Goal: Task Accomplishment & Management: Use online tool/utility

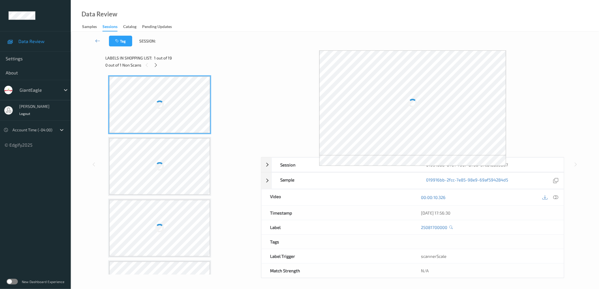
click at [14, 282] on label at bounding box center [12, 282] width 11 height 6
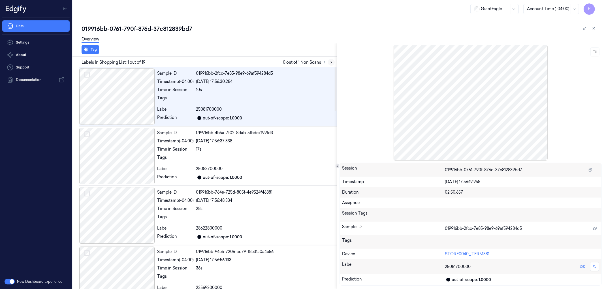
click at [331, 63] on icon at bounding box center [331, 62] width 4 height 4
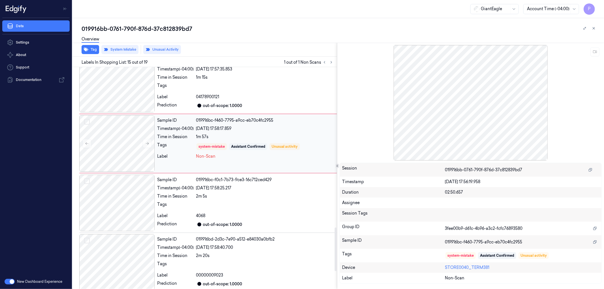
scroll to position [784, 0]
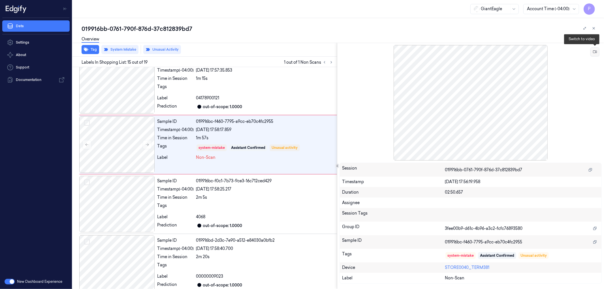
click at [592, 51] on icon at bounding box center [594, 52] width 4 height 3
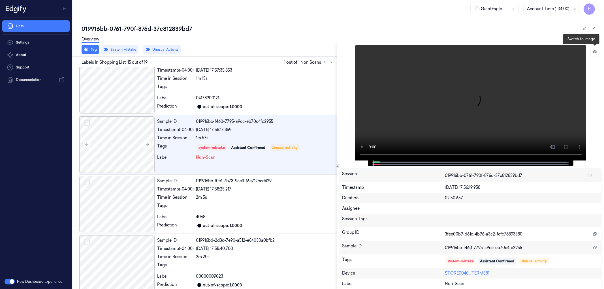
scroll to position [751, 0]
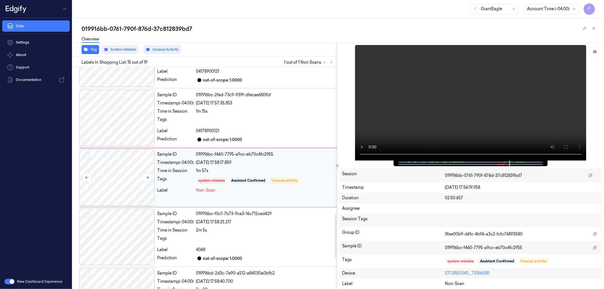
click at [132, 174] on div at bounding box center [117, 177] width 76 height 57
click at [91, 52] on button "Tag" at bounding box center [90, 49] width 18 height 9
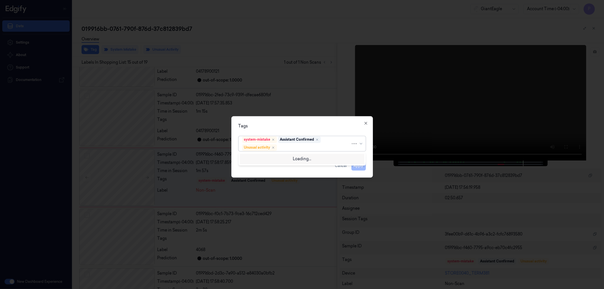
click at [312, 146] on div at bounding box center [314, 148] width 73 height 6
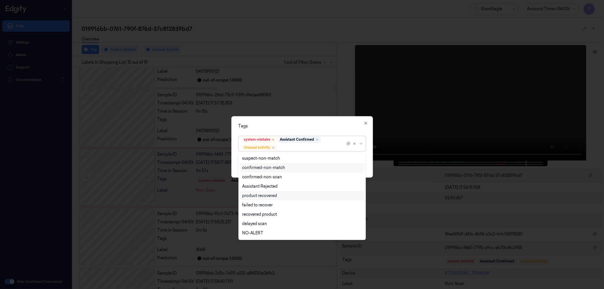
scroll to position [27, 0]
click at [366, 123] on icon "button" at bounding box center [365, 123] width 5 height 5
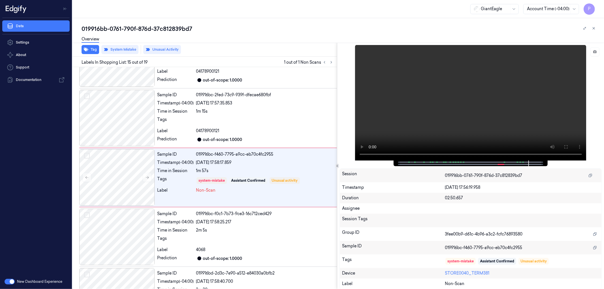
click at [354, 35] on div "Overview" at bounding box center [340, 40] width 518 height 14
click at [594, 27] on icon at bounding box center [593, 28] width 2 height 2
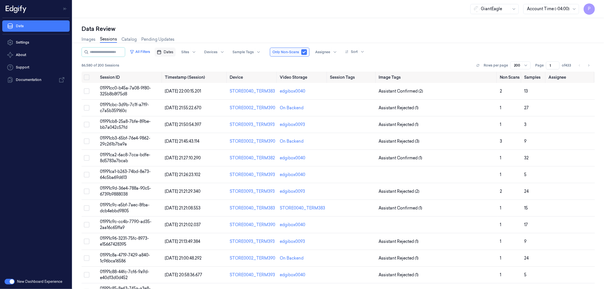
click at [173, 53] on span "Dates" at bounding box center [169, 52] width 10 height 5
click at [205, 86] on button "4" at bounding box center [206, 85] width 9 height 9
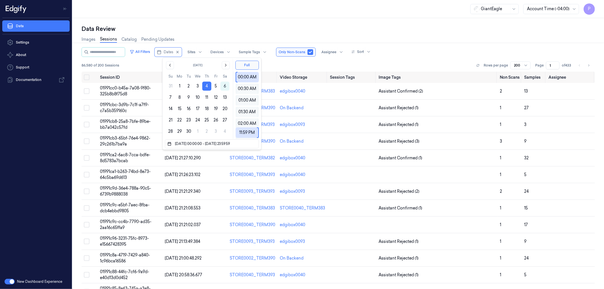
click at [205, 86] on button "4" at bounding box center [206, 85] width 9 height 9
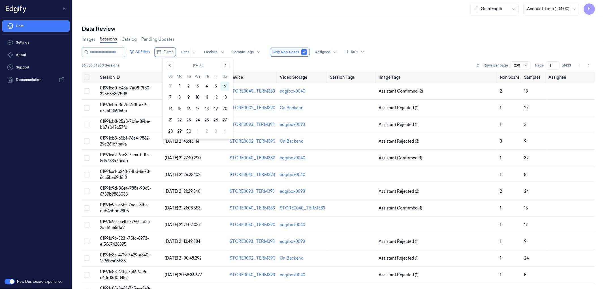
click at [205, 86] on button "4" at bounding box center [206, 85] width 9 height 9
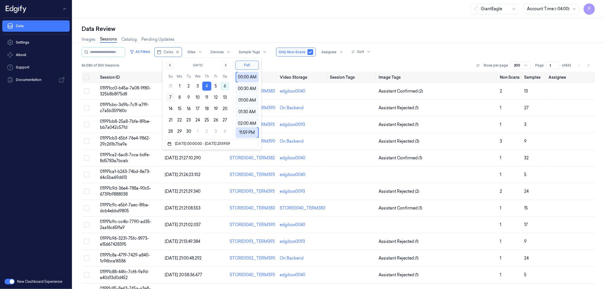
click at [173, 99] on button "7" at bounding box center [170, 97] width 9 height 9
click at [206, 87] on button "4" at bounding box center [206, 85] width 9 height 9
type input "[DATE] 00:00:00 - [DATE] 23:59:59"
click at [407, 16] on div "GiantEagle Account Time (-04:00) P" at bounding box center [337, 9] width 531 height 18
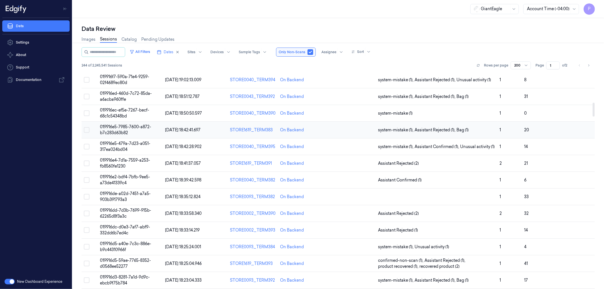
scroll to position [545, 0]
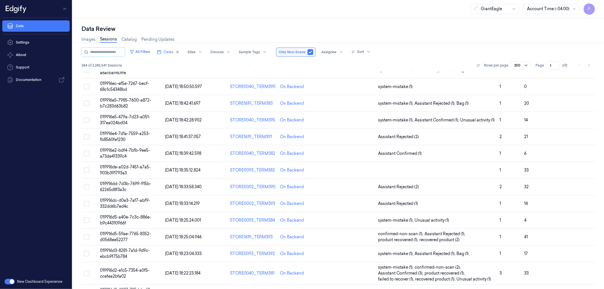
click at [524, 64] on icon at bounding box center [525, 65] width 5 height 5
click at [494, 30] on div "Data Review" at bounding box center [337, 29] width 513 height 8
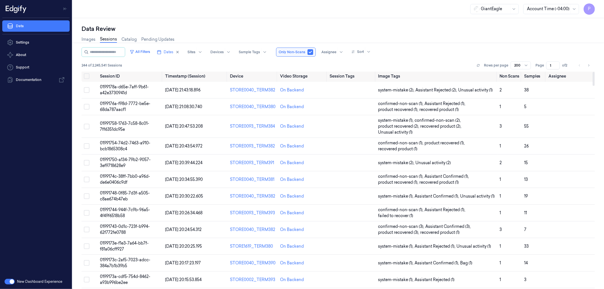
scroll to position [0, 0]
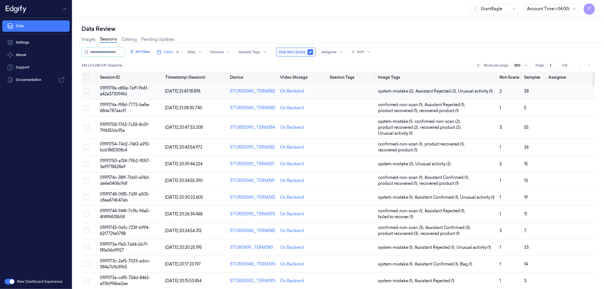
click at [87, 93] on button "Select row" at bounding box center [87, 91] width 6 height 6
click at [87, 93] on button "Select row" at bounding box center [87, 92] width 6 height 6
click at [206, 50] on div at bounding box center [203, 52] width 14 height 9
click at [233, 51] on div at bounding box center [232, 52] width 14 height 9
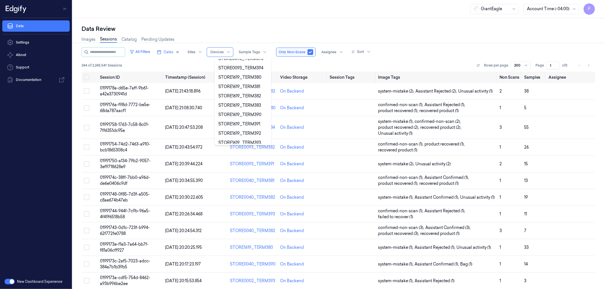
scroll to position [344, 0]
click at [228, 27] on div "Data Review" at bounding box center [337, 29] width 513 height 8
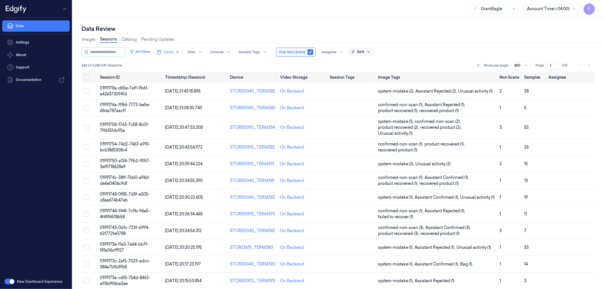
click at [371, 52] on icon at bounding box center [368, 52] width 5 height 5
click at [374, 31] on div "Data Review" at bounding box center [337, 29] width 513 height 8
click at [267, 52] on icon at bounding box center [264, 52] width 5 height 5
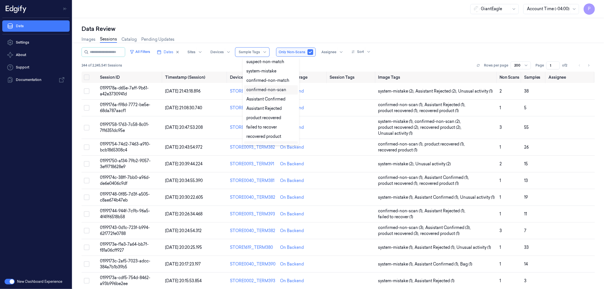
scroll to position [0, 0]
click at [255, 24] on div "Data Review Images Sessions Catalog Pending Updates All Filters Dates Sites Dev…" at bounding box center [337, 153] width 531 height 271
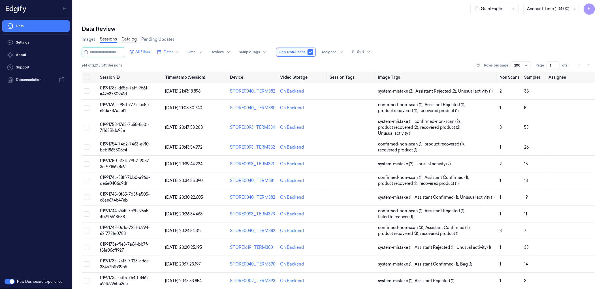
click at [128, 40] on link "Catalog" at bounding box center [128, 39] width 15 height 7
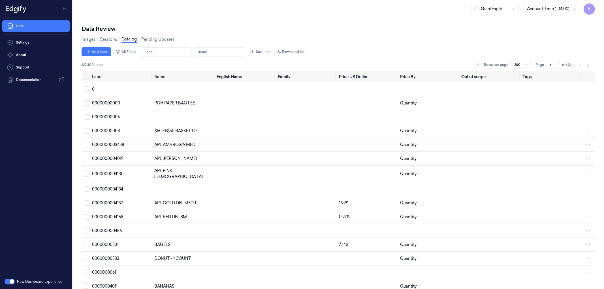
click at [6, 280] on button "button" at bounding box center [10, 282] width 10 height 6
